Goal: Task Accomplishment & Management: Use online tool/utility

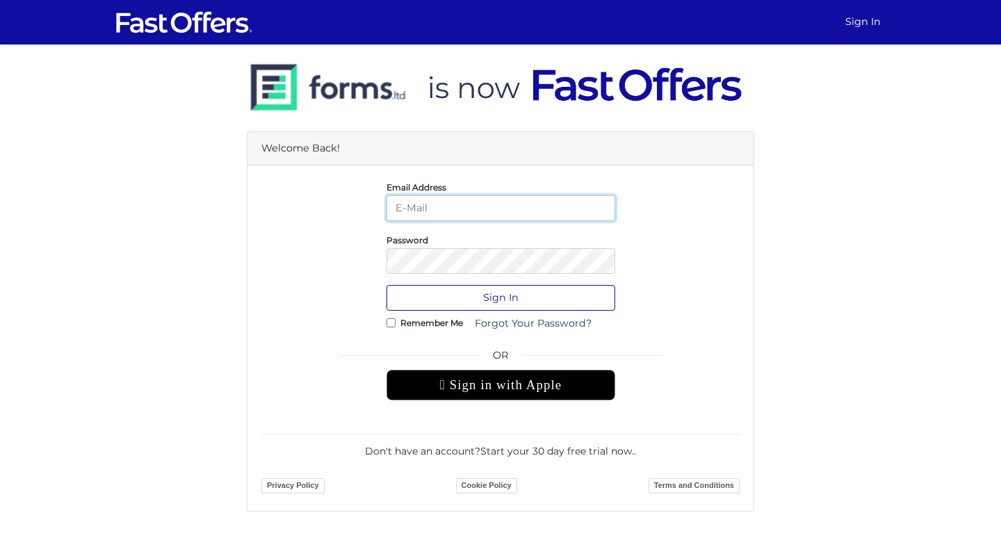
type input "shan.srrrealty@gmail.com"
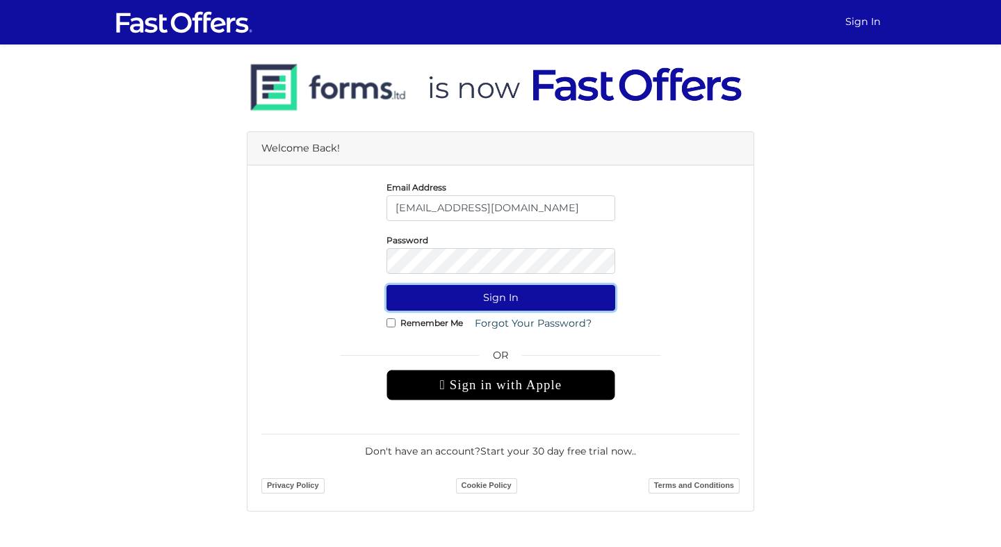
click at [512, 303] on button "Sign In" at bounding box center [500, 298] width 229 height 26
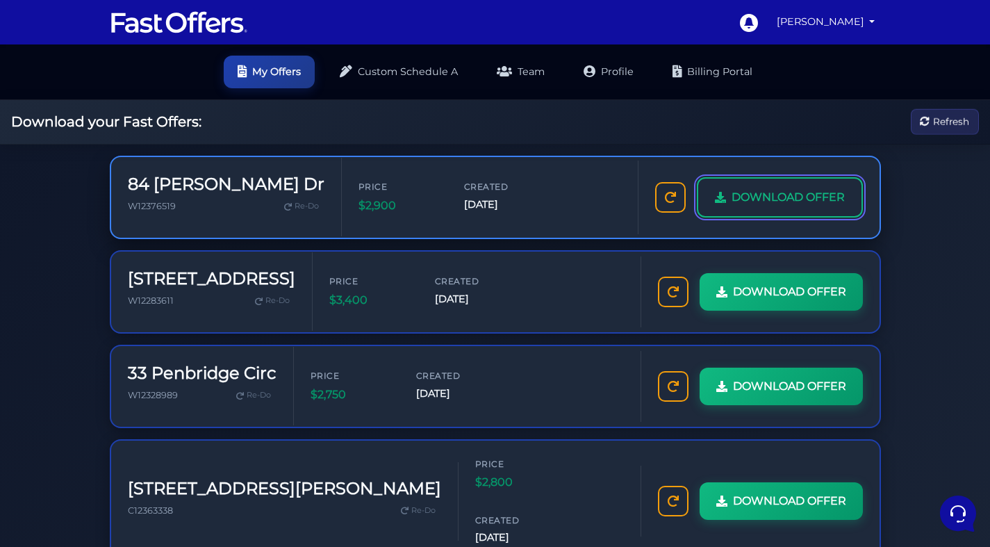
click at [732, 206] on span "DOWNLOAD OFFER" at bounding box center [788, 197] width 113 height 18
